Goal: Navigation & Orientation: Find specific page/section

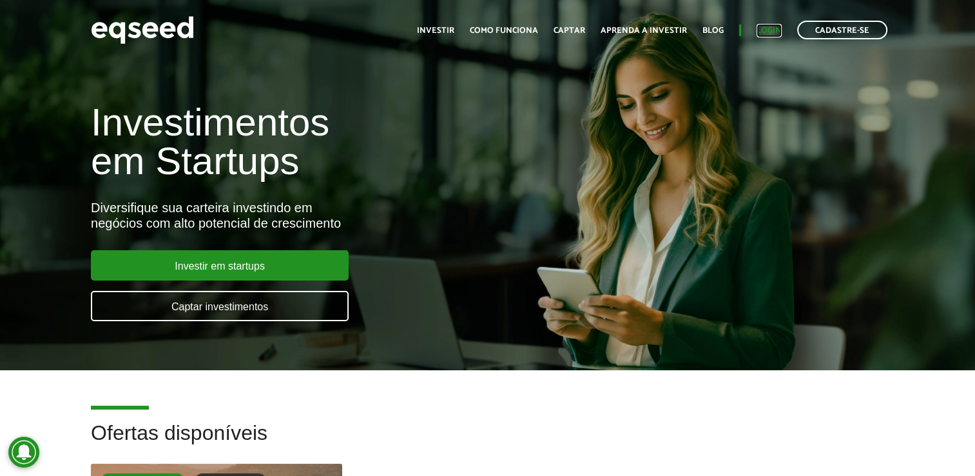
click at [765, 27] on link "Login" at bounding box center [768, 30] width 25 height 8
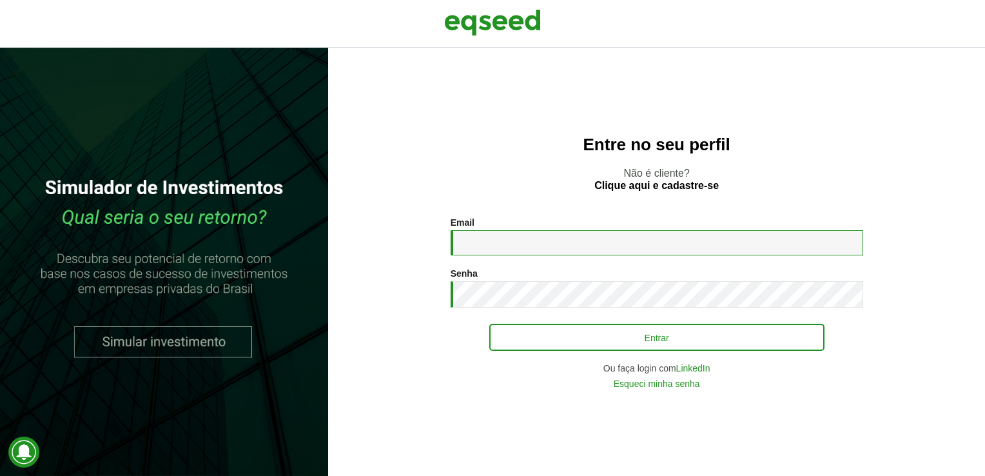
type input "**********"
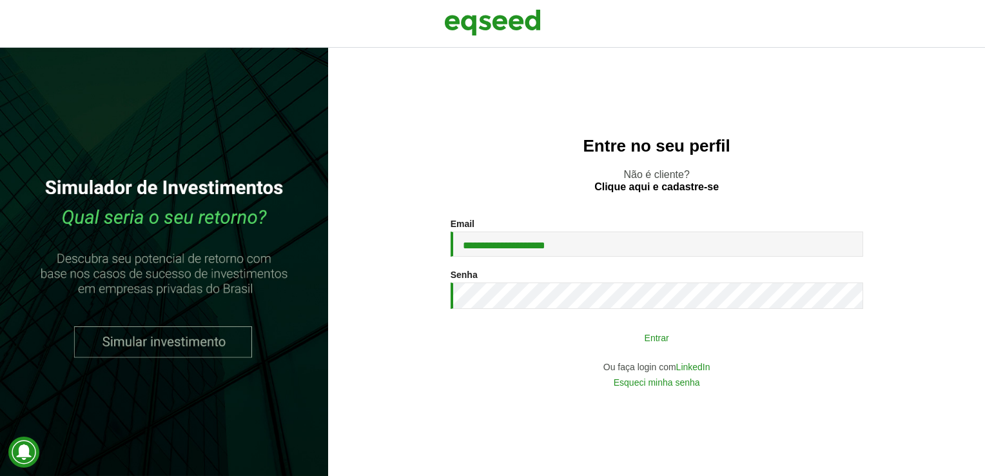
click at [655, 343] on button "Entrar" at bounding box center [656, 337] width 335 height 24
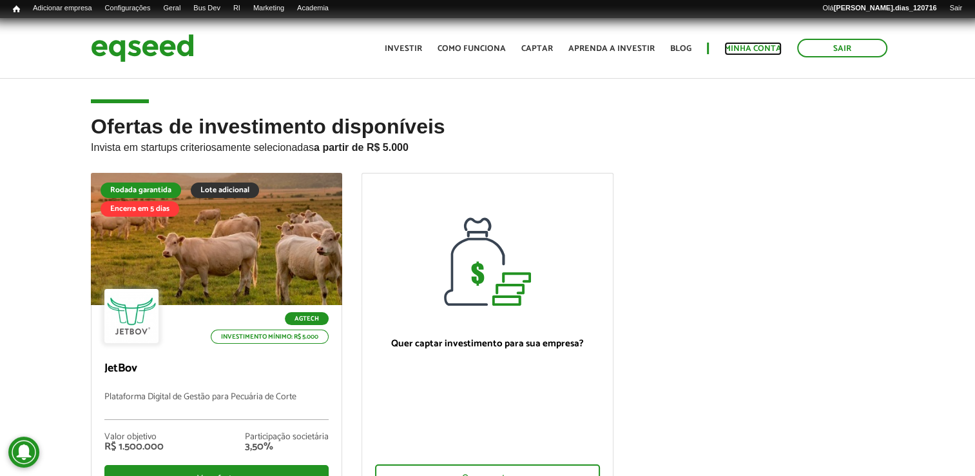
click at [768, 52] on link "Minha conta" at bounding box center [752, 48] width 57 height 8
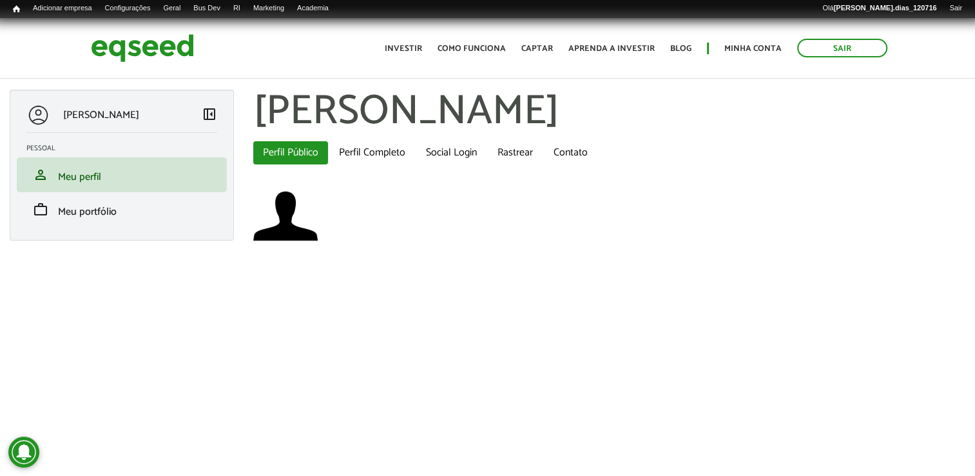
click at [382, 104] on h1 "[PERSON_NAME]" at bounding box center [609, 112] width 712 height 45
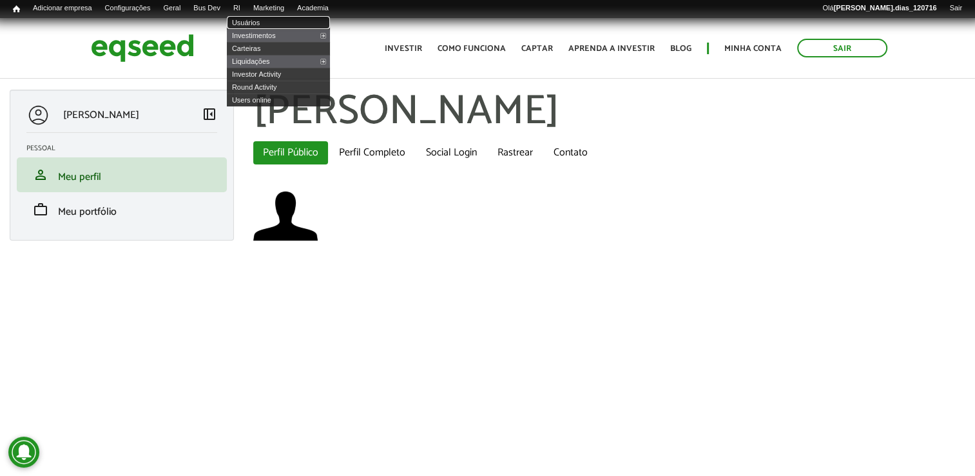
click at [280, 24] on link "Usuários" at bounding box center [278, 22] width 103 height 13
